Goal: Transaction & Acquisition: Purchase product/service

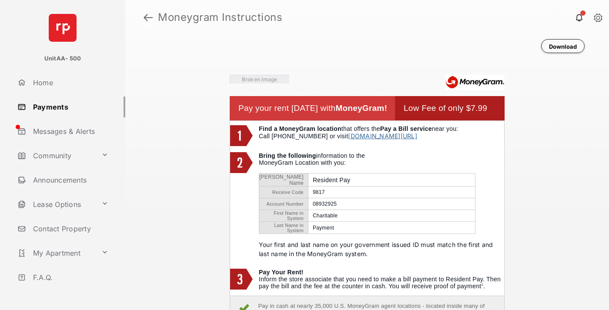
click at [148, 17] on link at bounding box center [148, 17] width 9 height 21
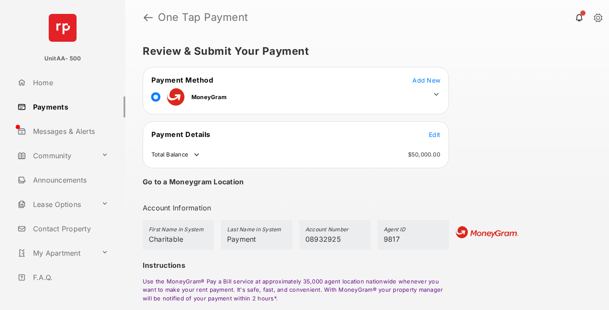
click at [435, 134] on span "Edit" at bounding box center [434, 134] width 11 height 7
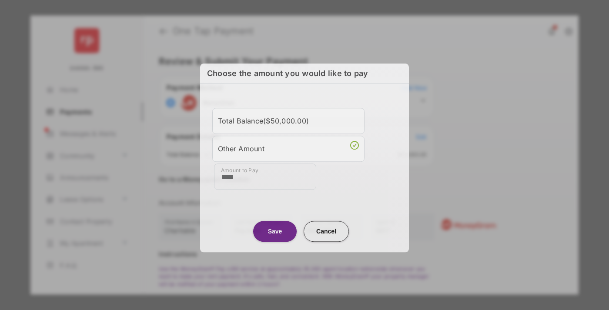
type input "****"
click at [275, 232] on button "Save" at bounding box center [275, 231] width 44 height 21
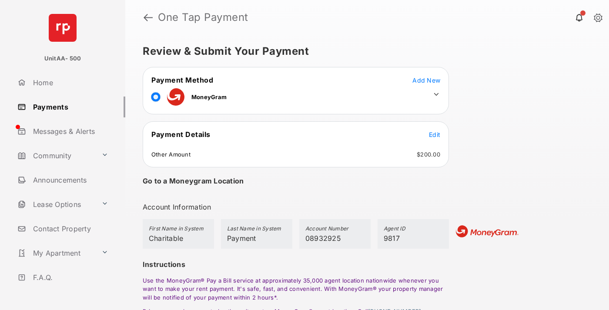
click at [436, 94] on icon at bounding box center [437, 95] width 8 height 8
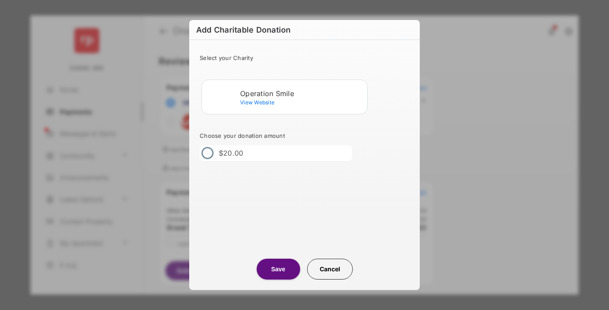
click at [302, 93] on div "Operation Smile" at bounding box center [302, 94] width 124 height 8
click at [278, 269] on button "Save" at bounding box center [279, 269] width 44 height 21
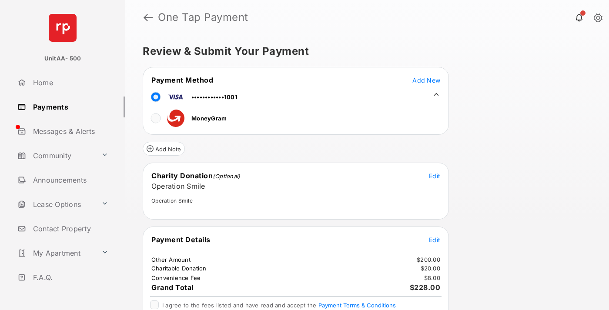
click at [435, 240] on span "Edit" at bounding box center [434, 239] width 11 height 7
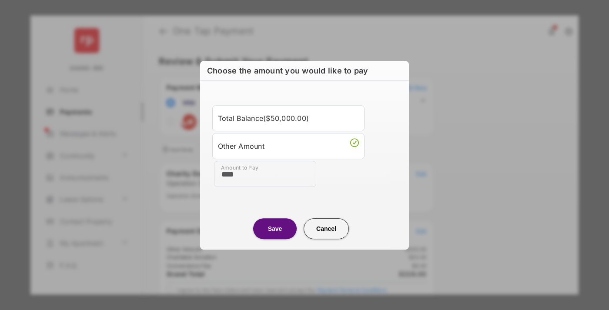
click at [275, 228] on button "Save" at bounding box center [275, 228] width 44 height 21
